Goal: Find specific page/section: Find specific page/section

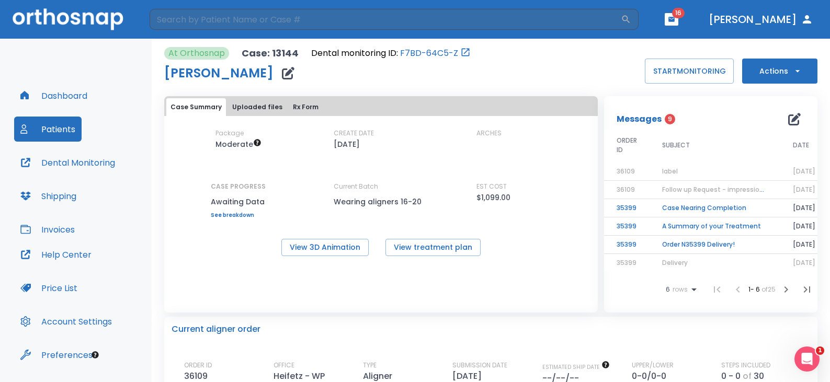
scroll to position [10, 0]
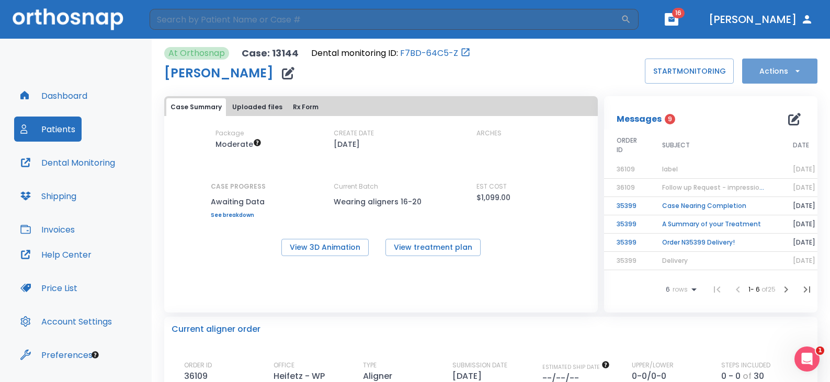
click at [777, 70] on button "Actions" at bounding box center [779, 71] width 75 height 25
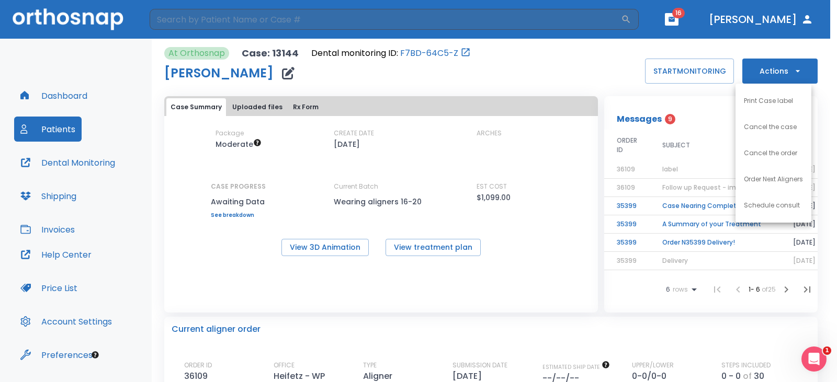
click at [539, 60] on div at bounding box center [418, 191] width 837 height 382
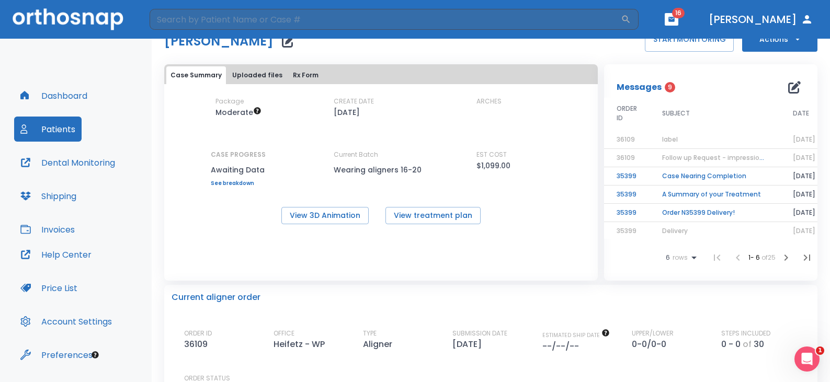
scroll to position [0, 0]
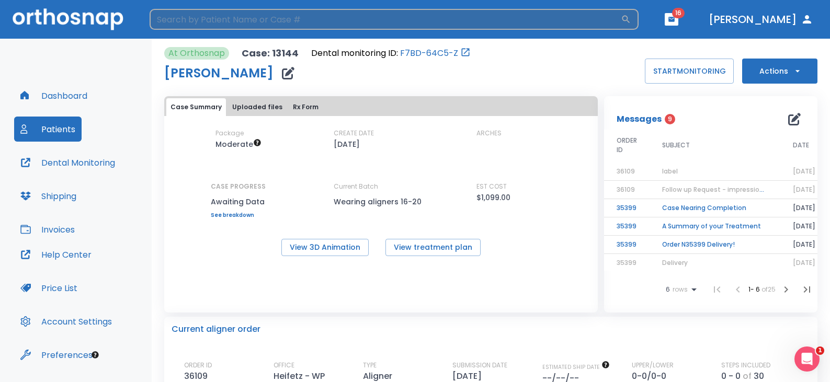
click at [317, 26] on input "search" at bounding box center [385, 19] width 471 height 21
click at [255, 25] on input "search" at bounding box center [385, 19] width 471 height 21
type input "[PERSON_NAME]"
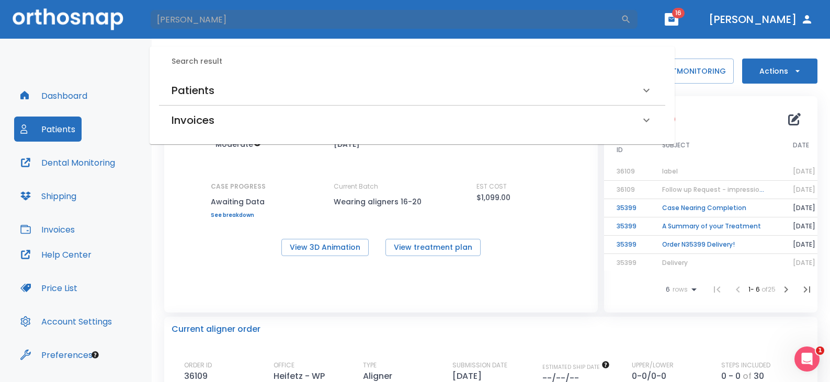
click at [208, 94] on h6 "Patients" at bounding box center [193, 90] width 43 height 17
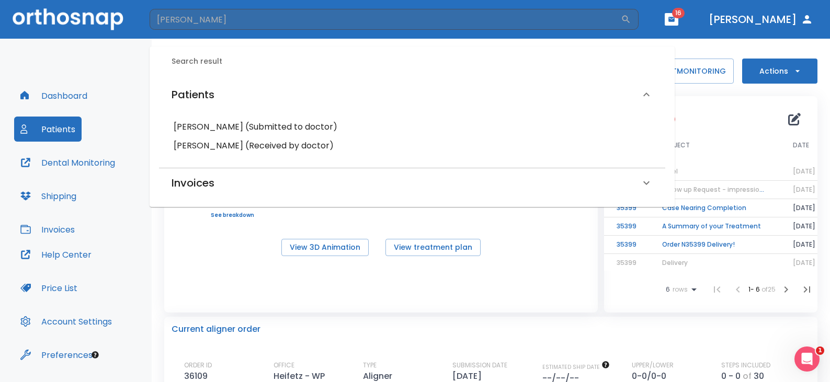
click at [211, 148] on h6 "[PERSON_NAME] (Received by doctor)" at bounding box center [412, 146] width 477 height 15
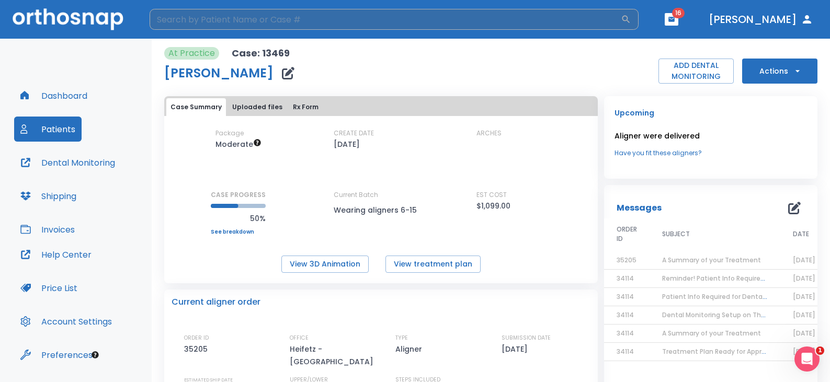
click at [189, 16] on input "search" at bounding box center [385, 19] width 471 height 21
type input "[PERSON_NAME]"
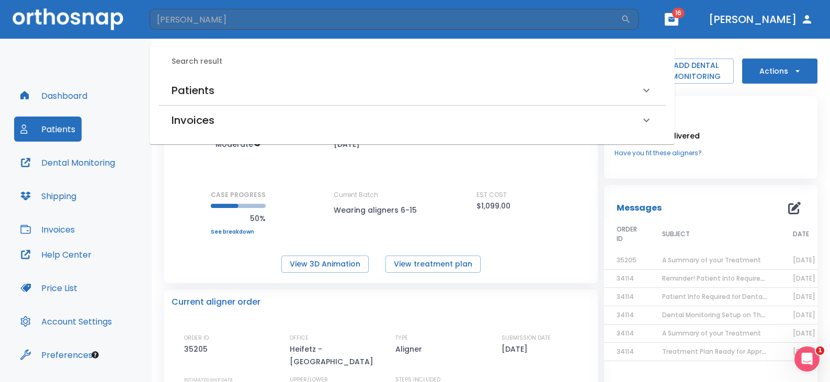
click at [202, 92] on h6 "Patients" at bounding box center [193, 90] width 43 height 17
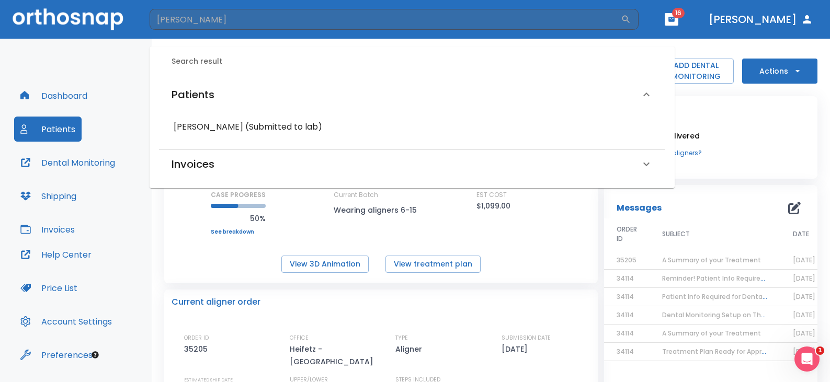
click at [206, 128] on h6 "[PERSON_NAME] (Submitted to lab)" at bounding box center [412, 127] width 477 height 15
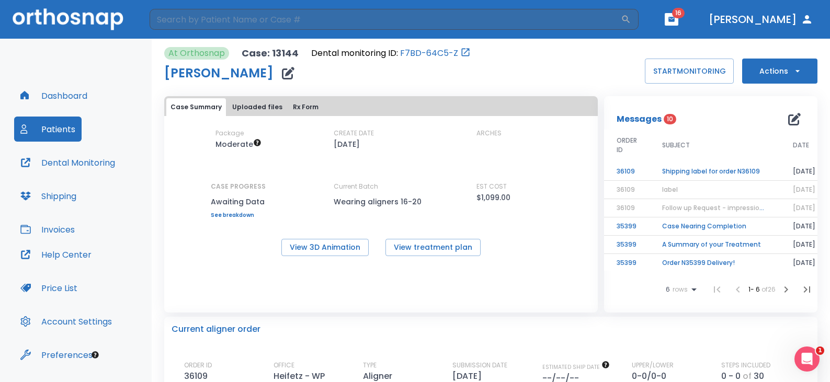
click at [296, 107] on button "Rx Form" at bounding box center [306, 107] width 34 height 18
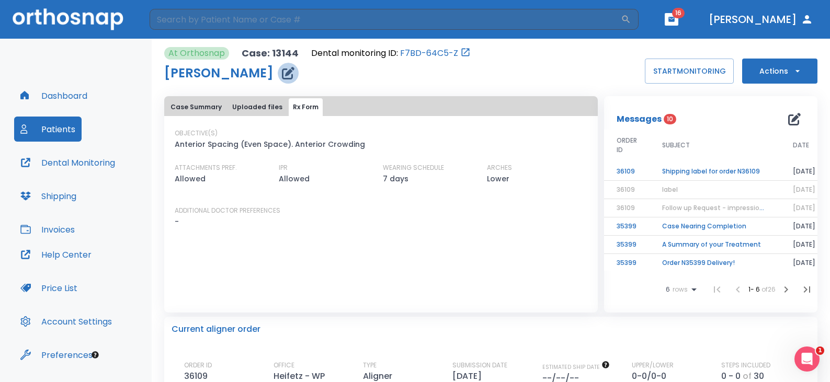
click at [291, 72] on icon "button" at bounding box center [288, 73] width 13 height 13
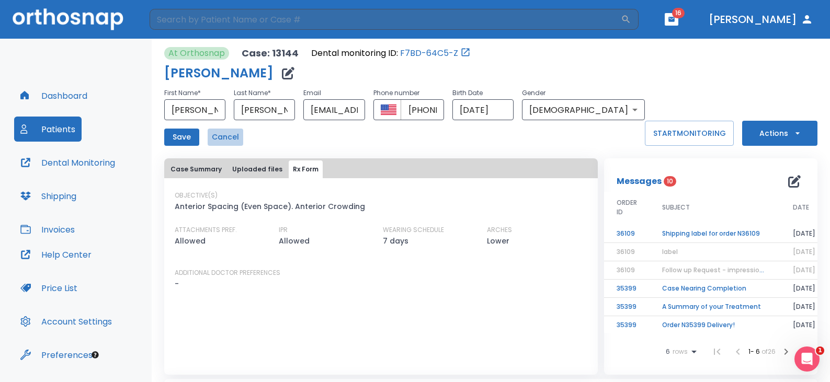
click at [223, 131] on button "Cancel" at bounding box center [226, 137] width 36 height 17
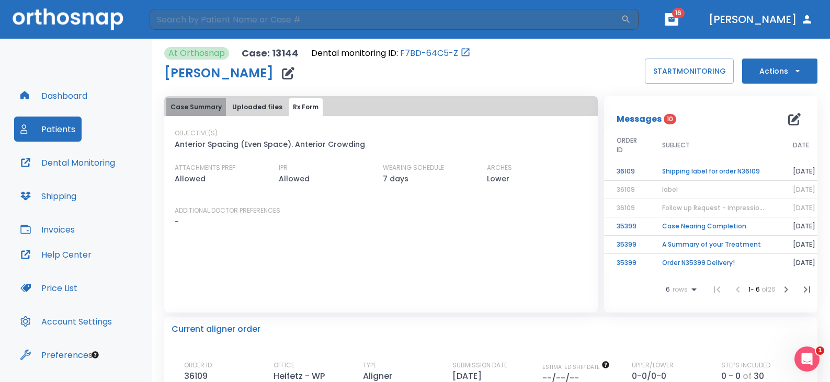
click at [197, 107] on button "Case Summary" at bounding box center [196, 107] width 60 height 18
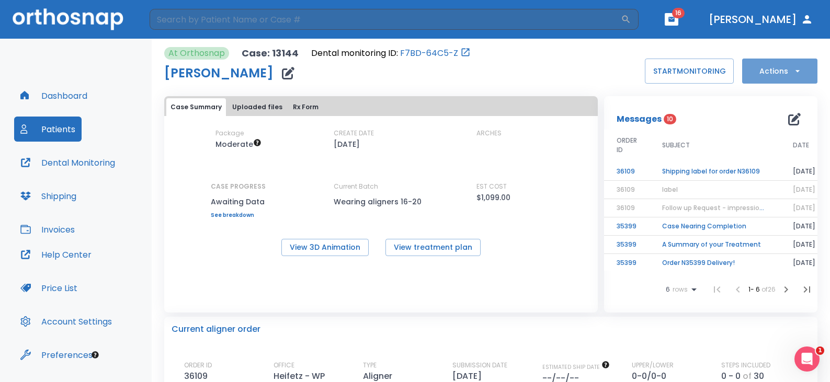
click at [770, 83] on button "Actions" at bounding box center [779, 71] width 75 height 25
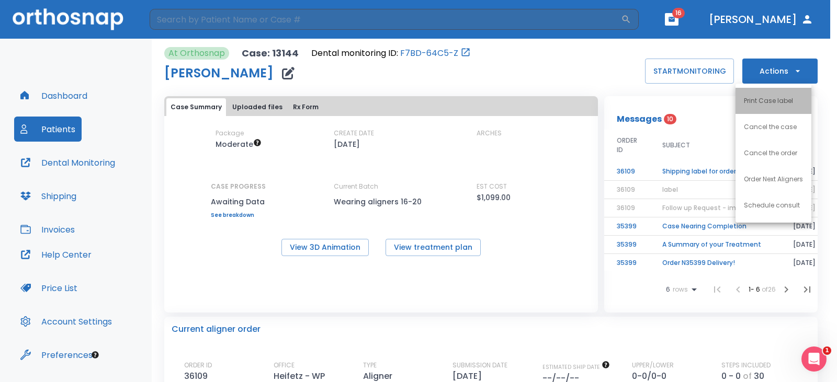
click at [762, 106] on li "Print Case label" at bounding box center [774, 101] width 76 height 26
